Goal: Task Accomplishment & Management: Use online tool/utility

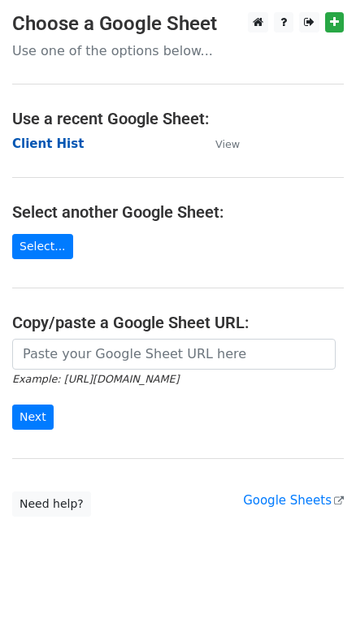
click at [51, 144] on strong "Client Hist" at bounding box center [48, 144] width 72 height 15
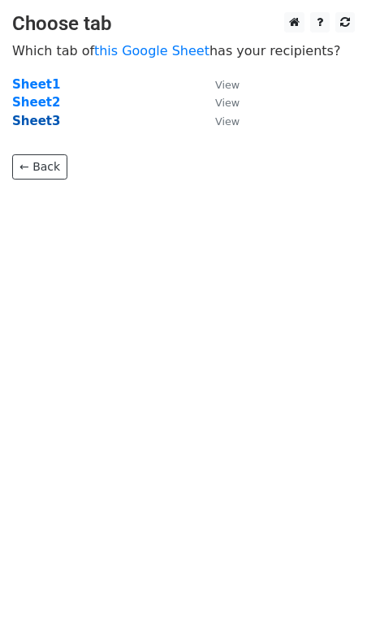
click at [45, 123] on strong "Sheet3" at bounding box center [36, 121] width 48 height 15
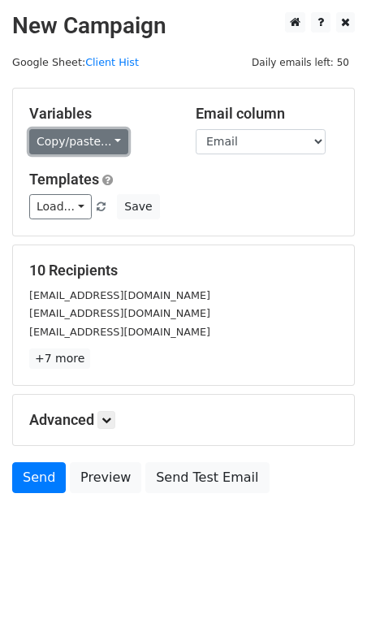
click at [63, 136] on link "Copy/paste..." at bounding box center [78, 141] width 99 height 25
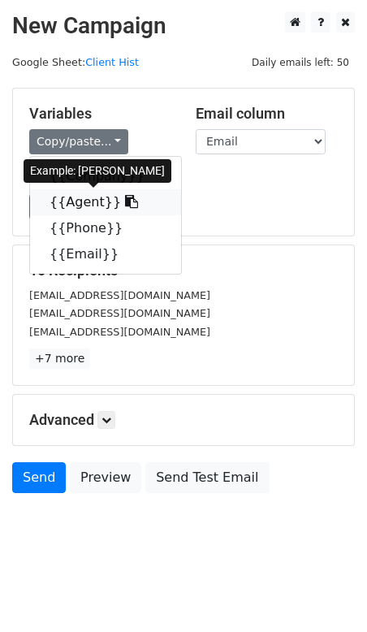
click at [72, 195] on link "{{Agent}}" at bounding box center [105, 202] width 151 height 26
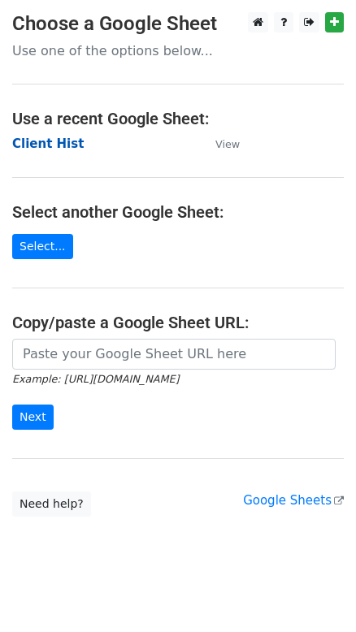
click at [67, 145] on strong "Client Hist" at bounding box center [48, 144] width 72 height 15
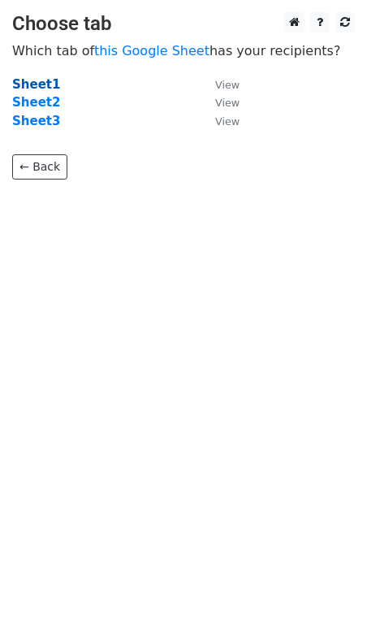
click at [28, 84] on strong "Sheet1" at bounding box center [36, 84] width 48 height 15
